Goal: Navigation & Orientation: Understand site structure

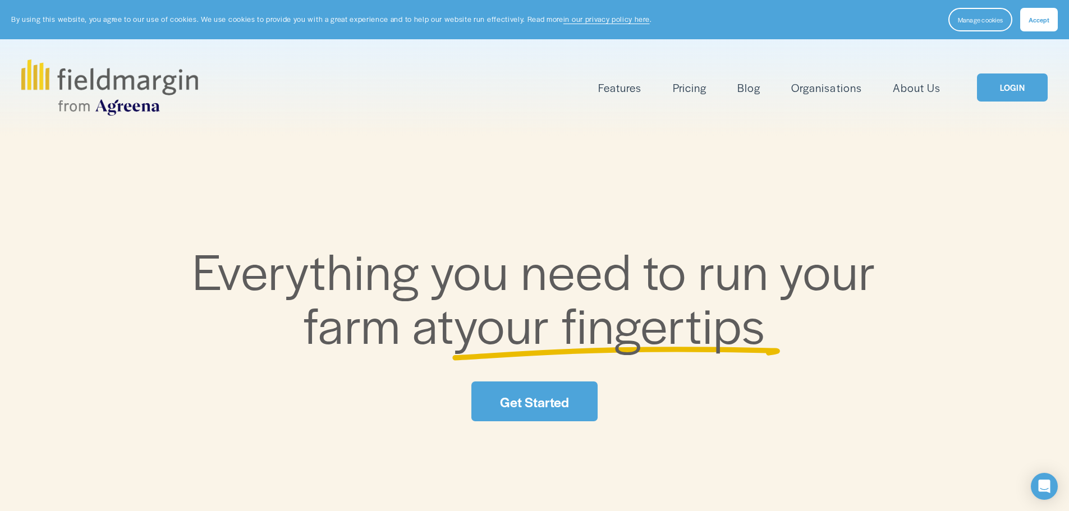
click at [540, 403] on link "Get Started" at bounding box center [534, 402] width 126 height 40
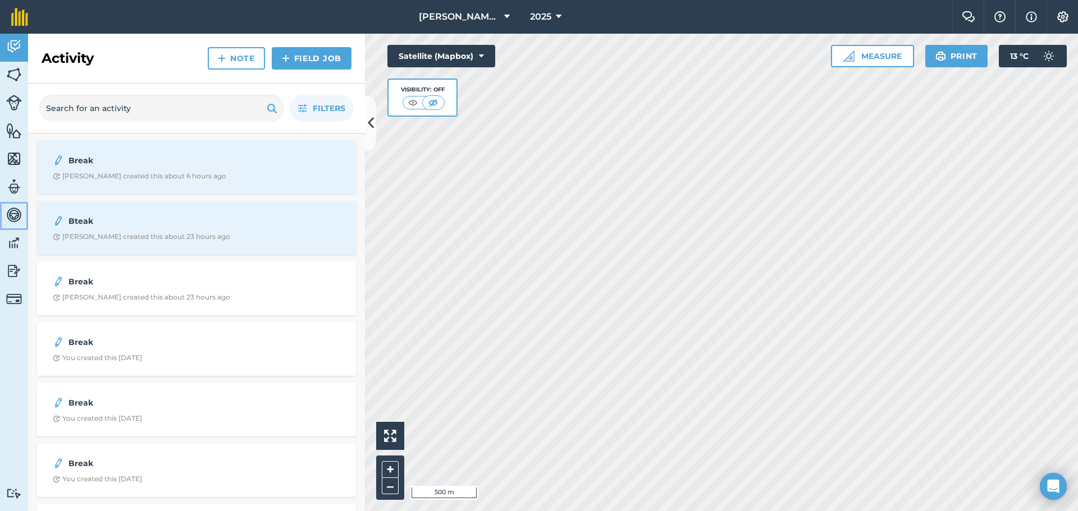
click at [18, 214] on img at bounding box center [14, 215] width 16 height 17
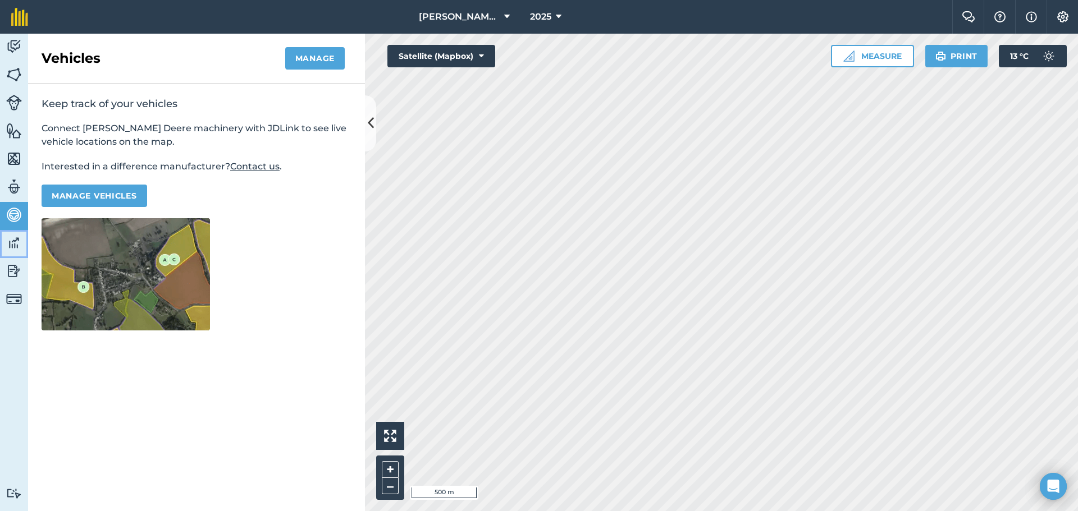
click at [10, 246] on img at bounding box center [14, 243] width 16 height 17
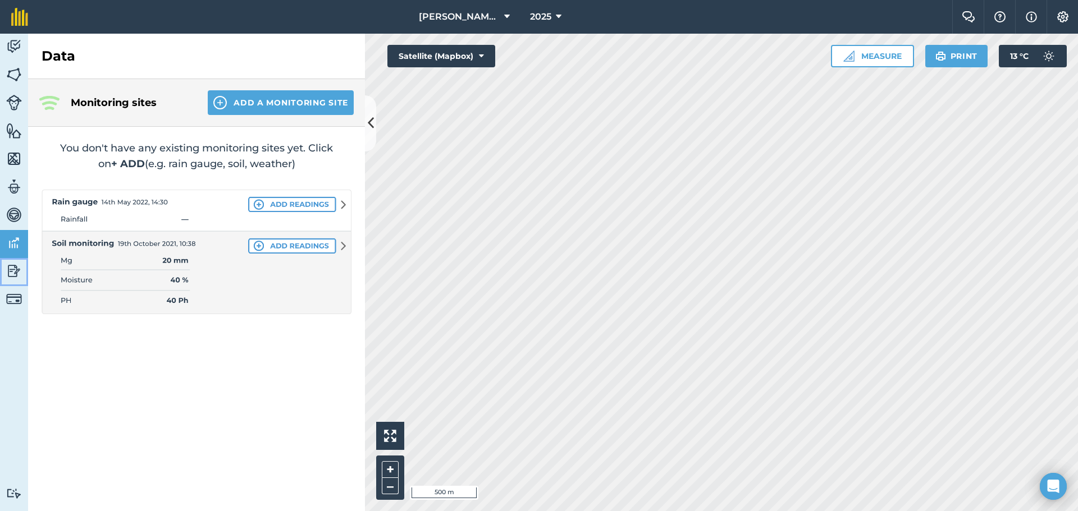
click at [17, 269] on img at bounding box center [14, 271] width 16 height 17
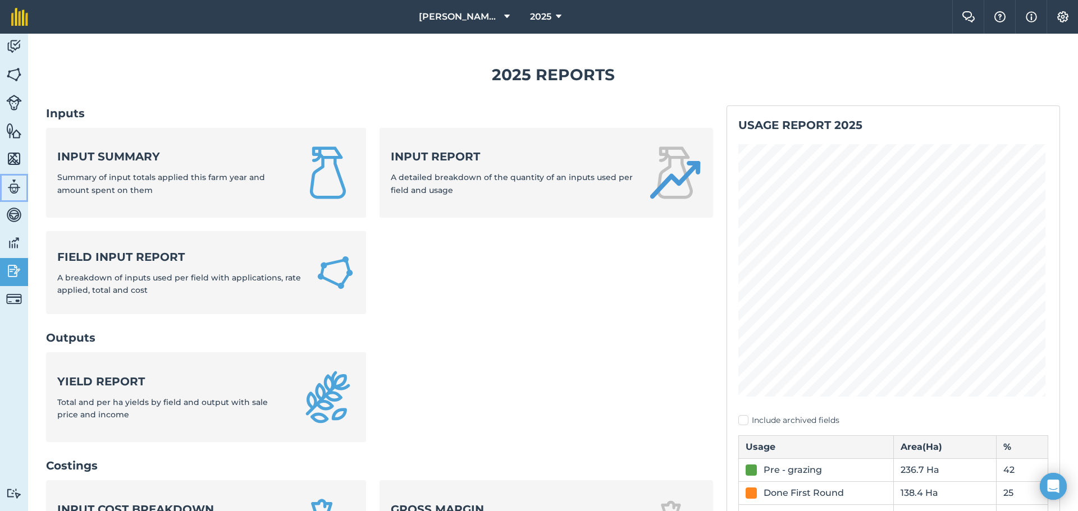
click at [16, 187] on img at bounding box center [14, 186] width 16 height 17
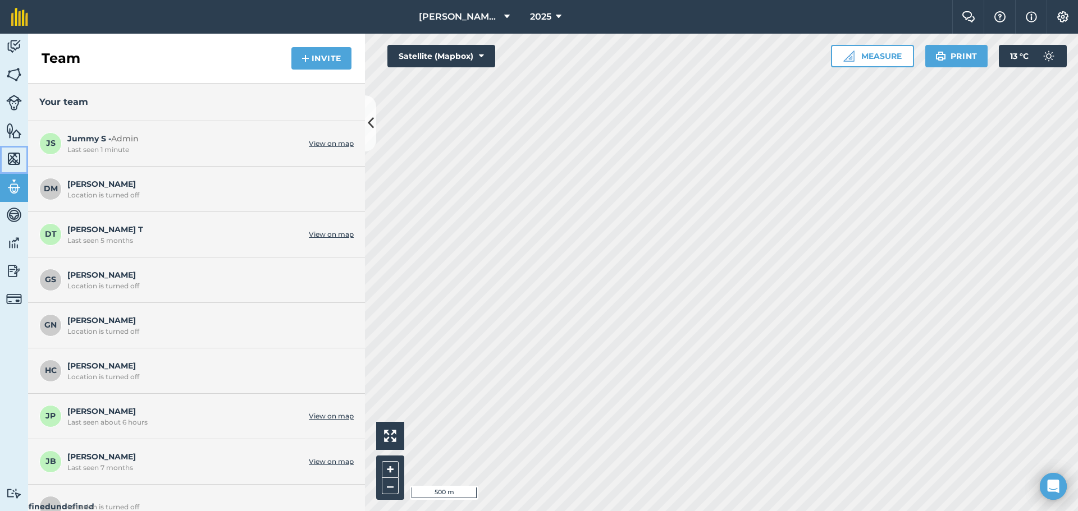
click at [17, 160] on img at bounding box center [14, 158] width 16 height 17
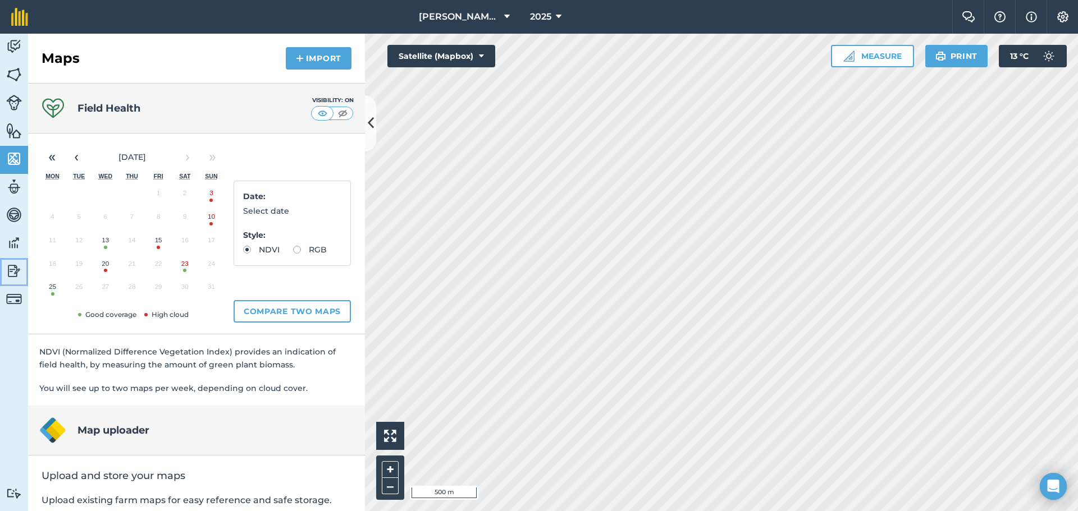
click at [16, 272] on img at bounding box center [14, 271] width 16 height 17
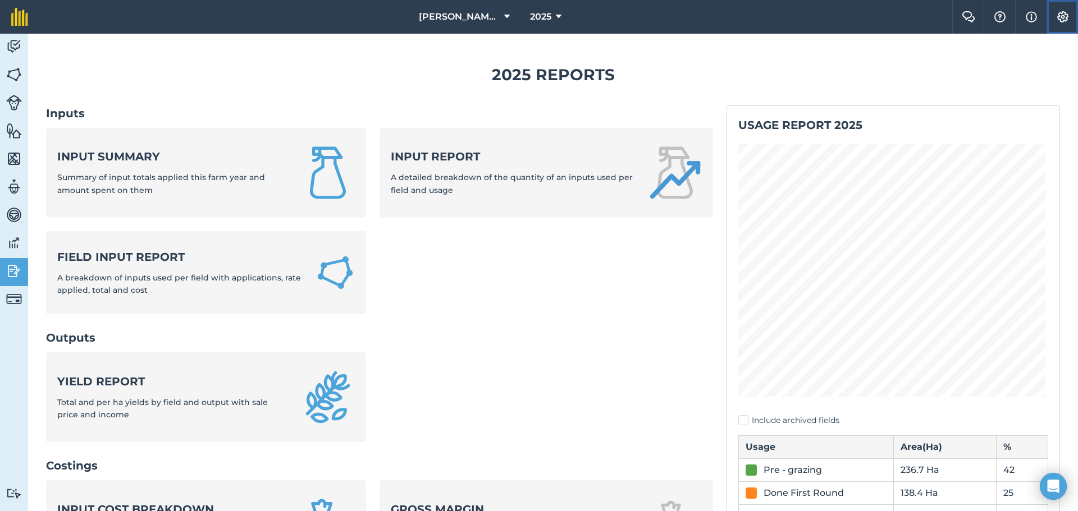
click at [1057, 16] on img at bounding box center [1062, 16] width 13 height 11
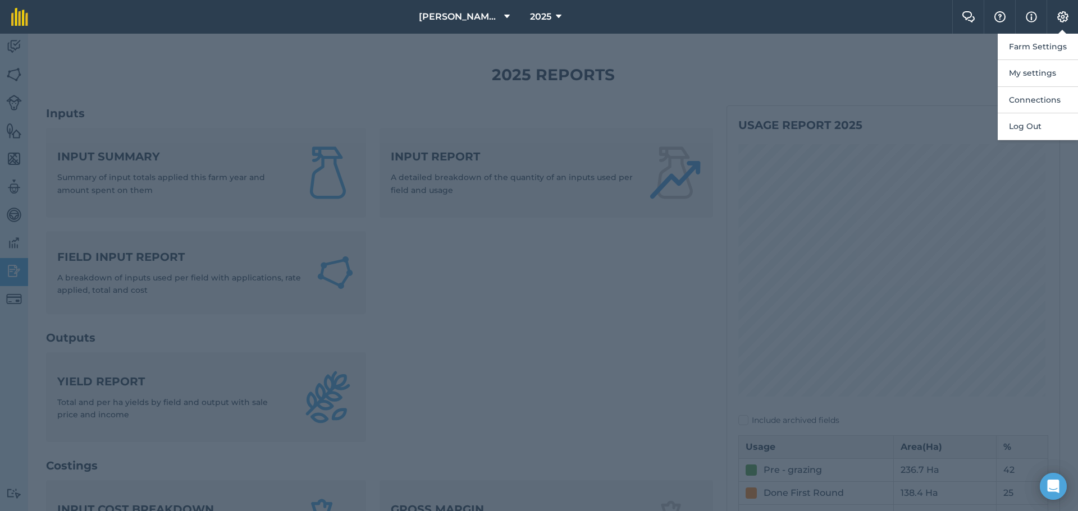
click at [919, 68] on div at bounding box center [539, 273] width 1078 height 478
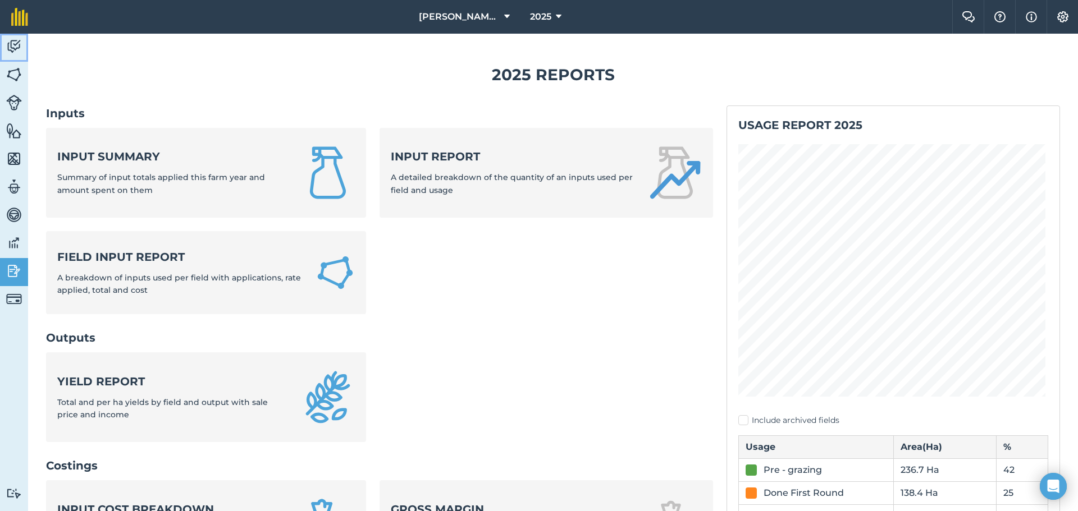
click at [12, 47] on img at bounding box center [14, 46] width 16 height 17
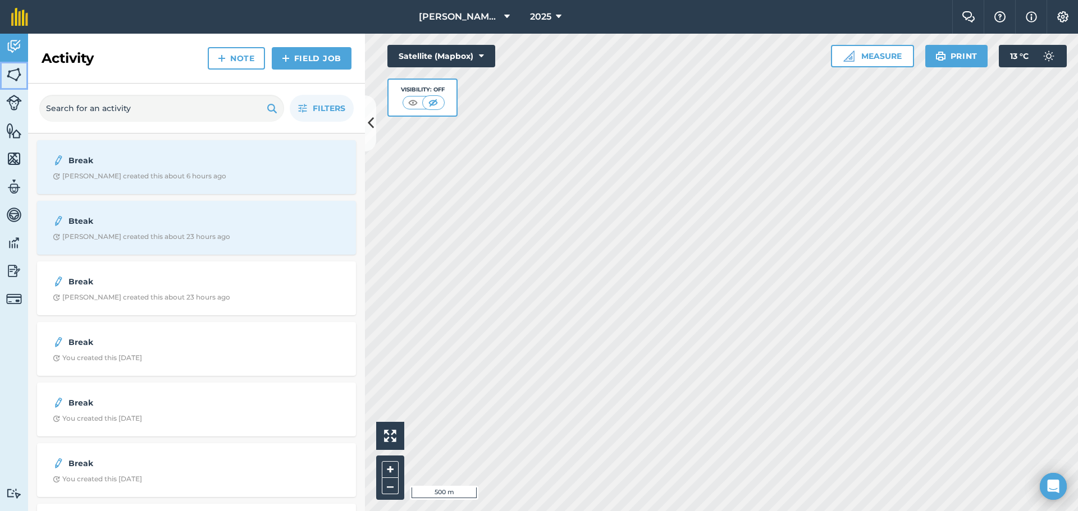
click at [17, 80] on img at bounding box center [14, 74] width 16 height 17
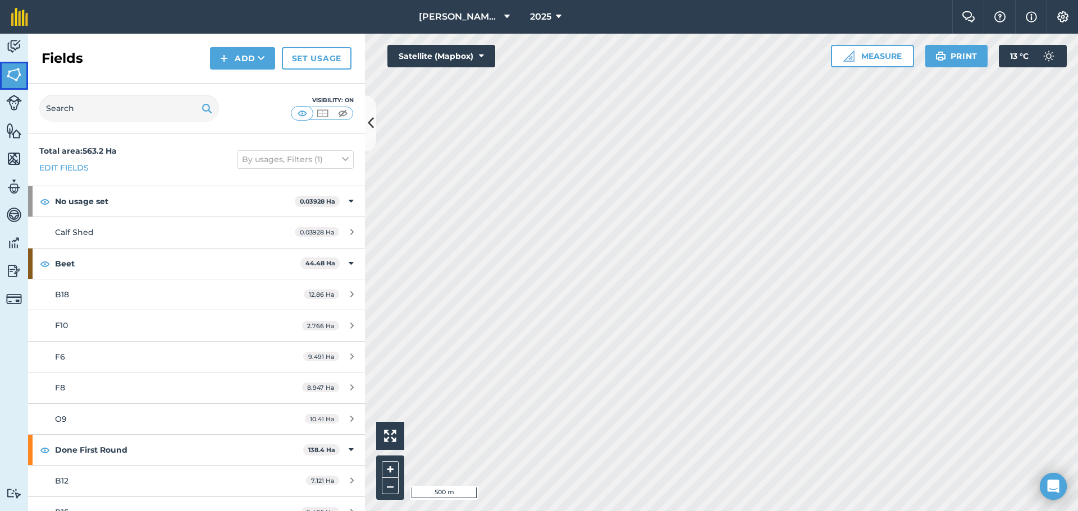
click at [17, 80] on img at bounding box center [14, 74] width 16 height 17
click at [14, 76] on img at bounding box center [14, 74] width 16 height 17
click at [15, 101] on img at bounding box center [14, 103] width 16 height 16
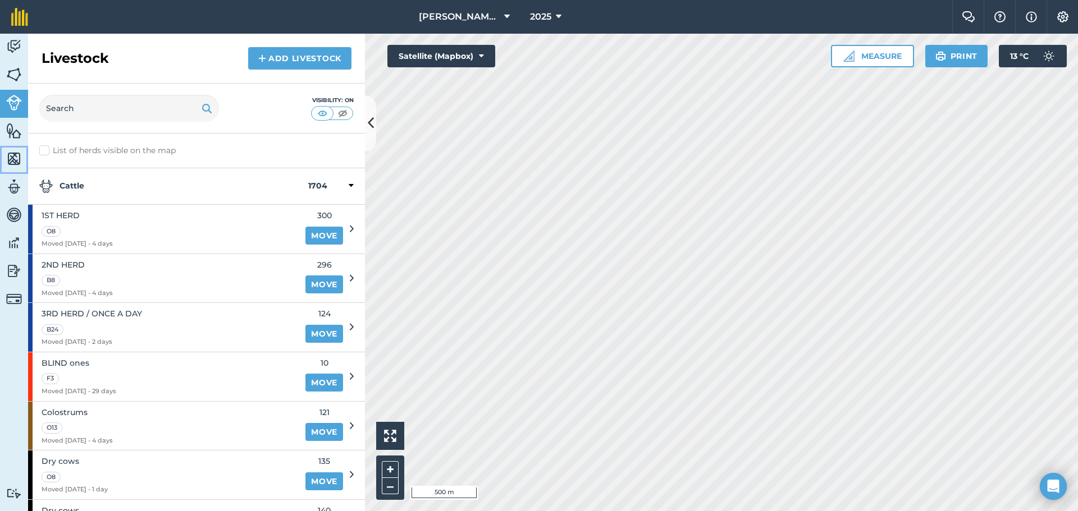
click at [13, 158] on img at bounding box center [14, 158] width 16 height 17
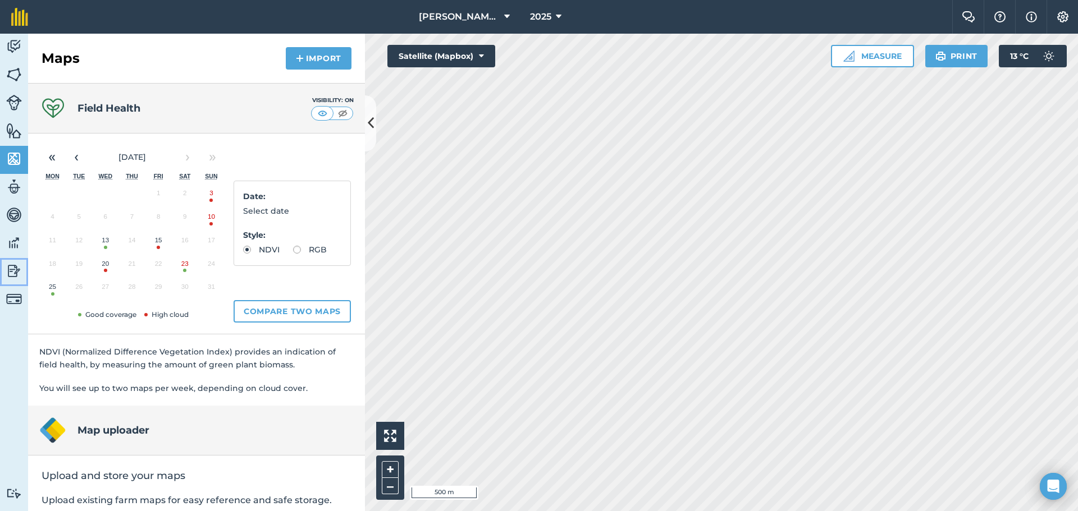
click at [7, 270] on img at bounding box center [14, 271] width 16 height 17
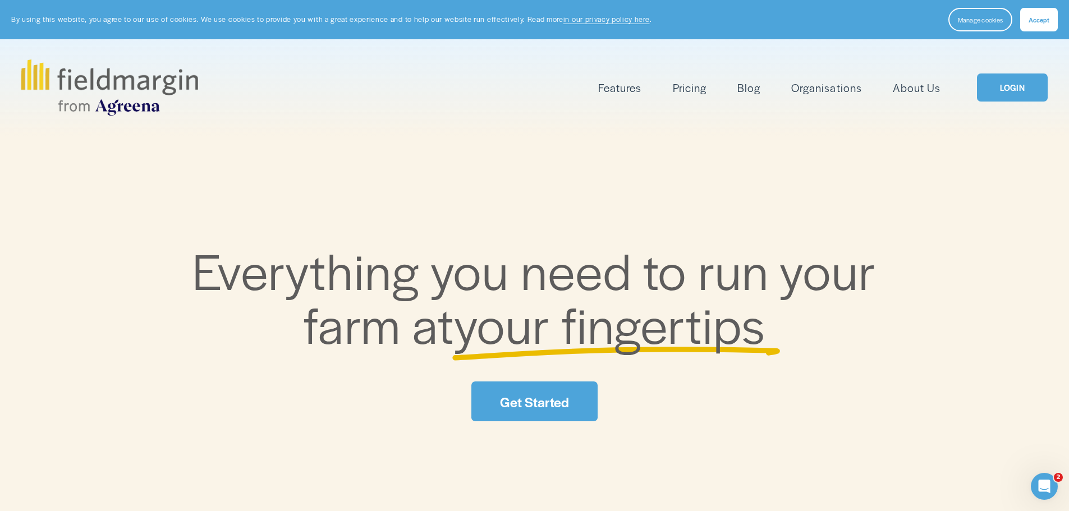
click at [556, 398] on link "Get Started" at bounding box center [534, 402] width 126 height 40
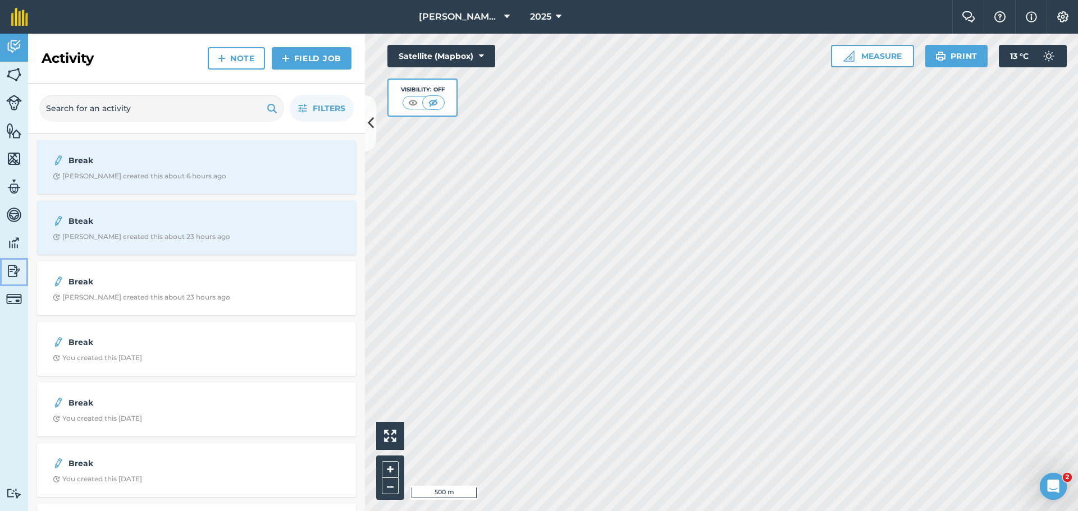
click at [16, 269] on img at bounding box center [14, 271] width 16 height 17
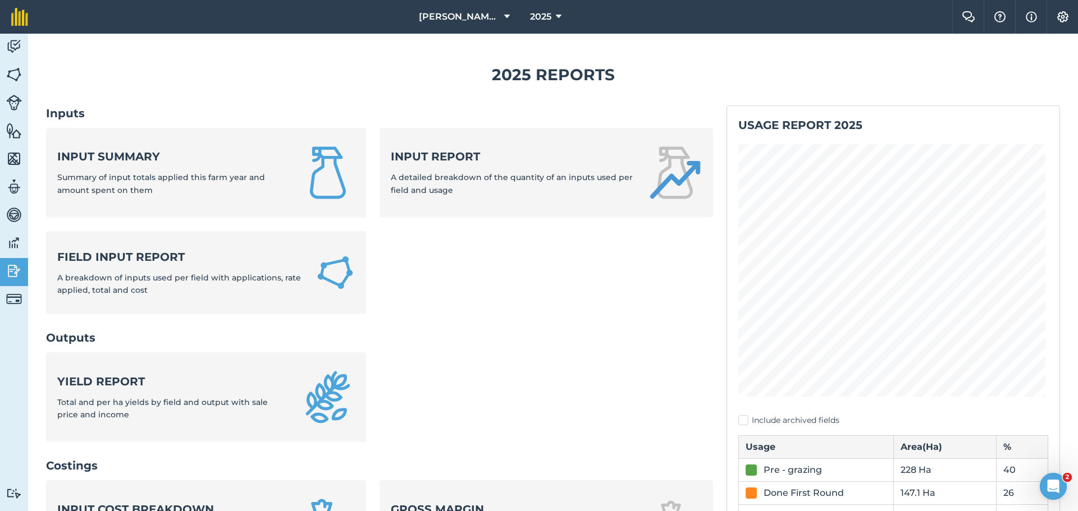
click at [966, 494] on td "147.1 Ha" at bounding box center [944, 493] width 103 height 23
